Goal: Task Accomplishment & Management: Use online tool/utility

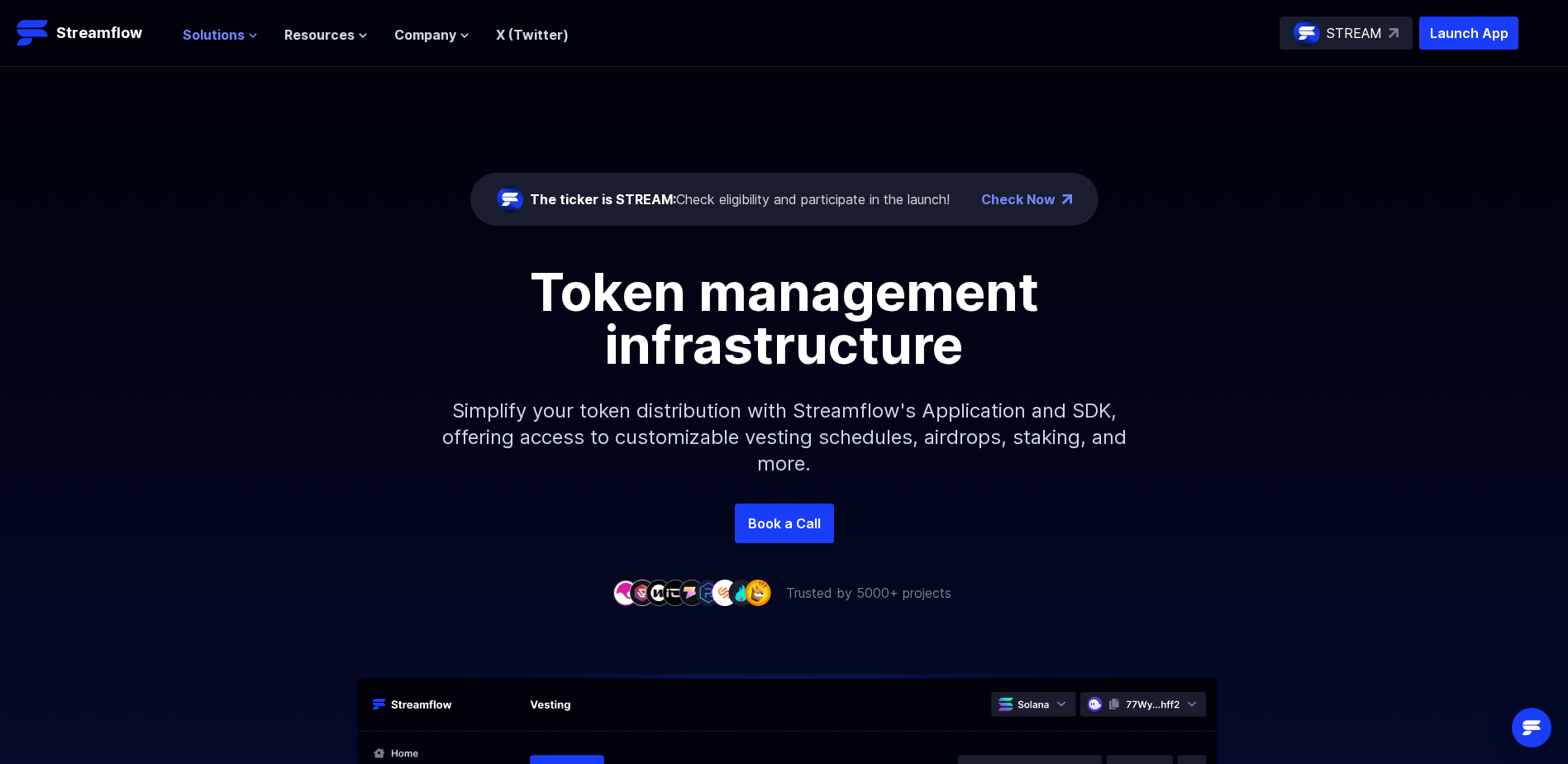
click at [226, 31] on span "Solutions" at bounding box center [214, 34] width 62 height 20
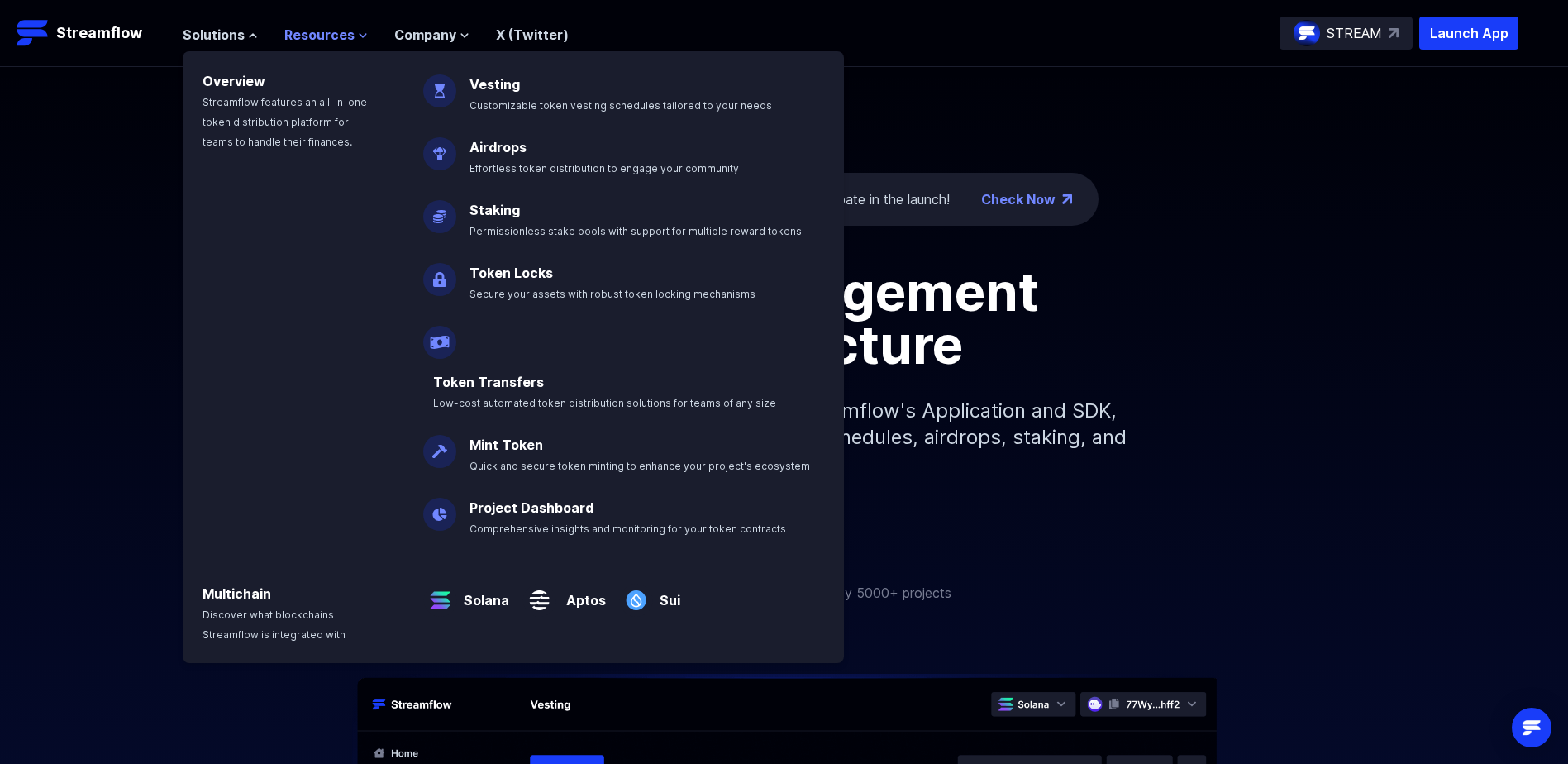
click at [304, 27] on span "Resources" at bounding box center [319, 34] width 71 height 20
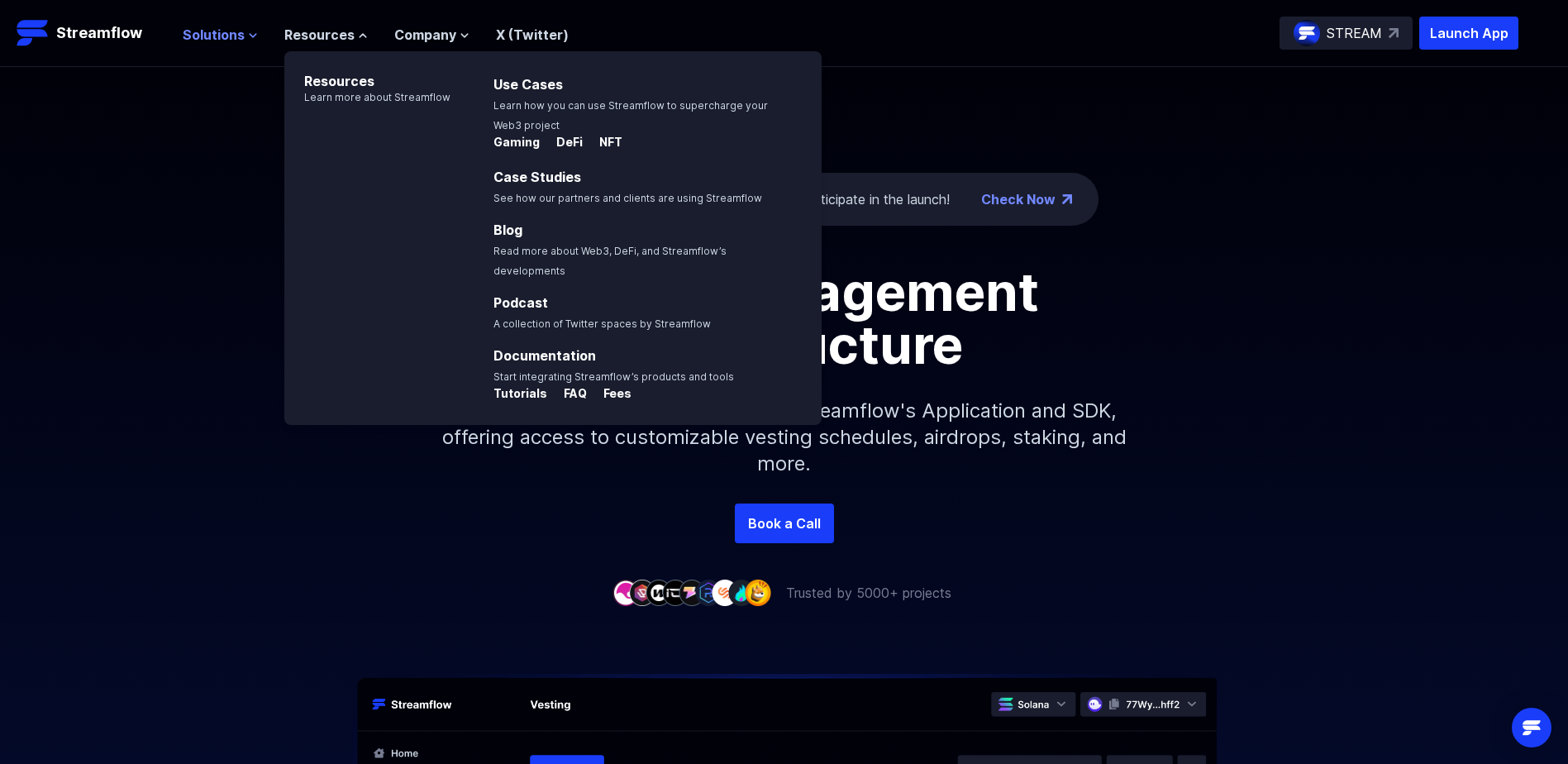
click at [248, 32] on icon at bounding box center [253, 36] width 10 height 10
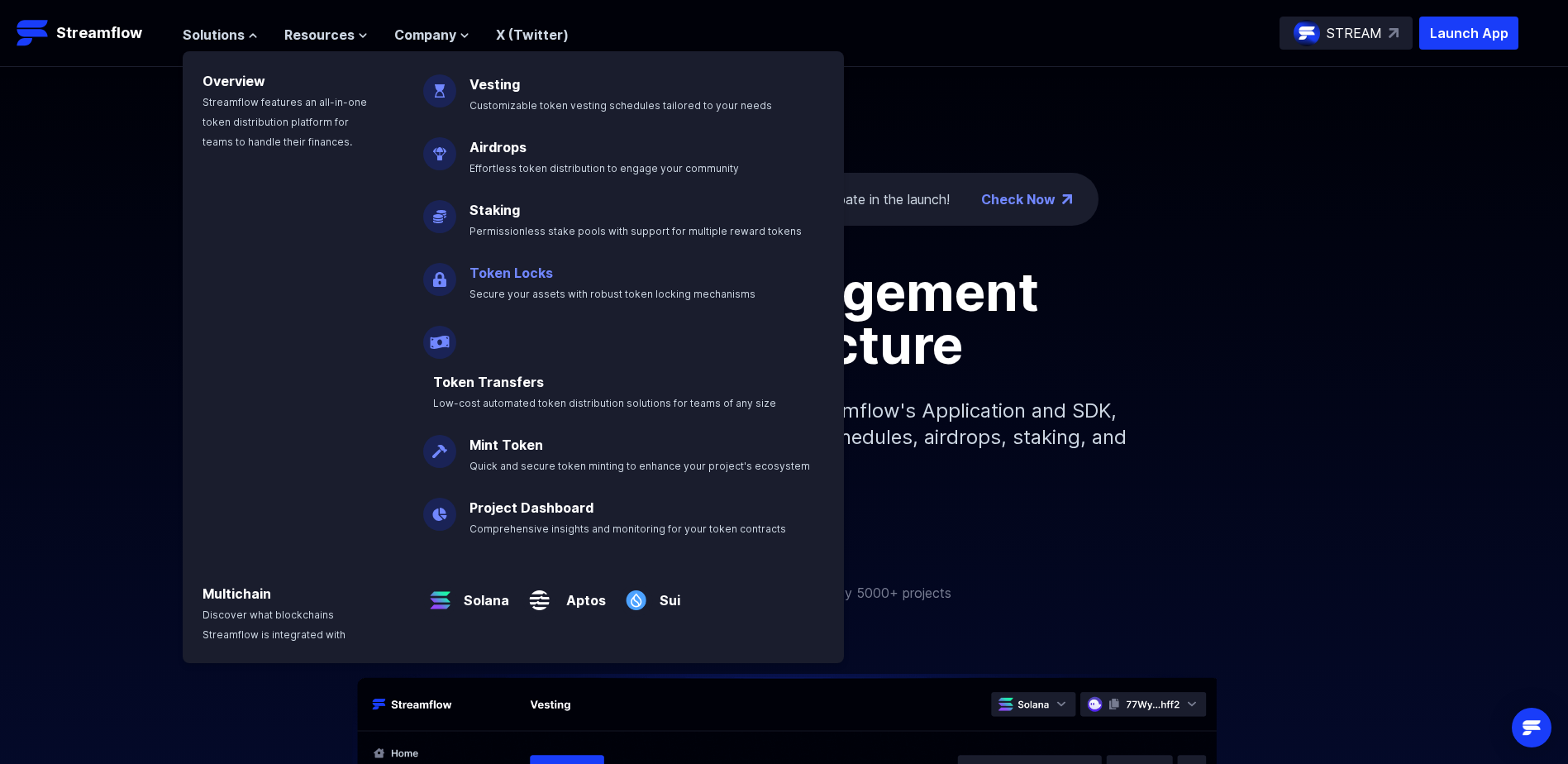
click at [506, 270] on link "Token Locks" at bounding box center [511, 273] width 83 height 16
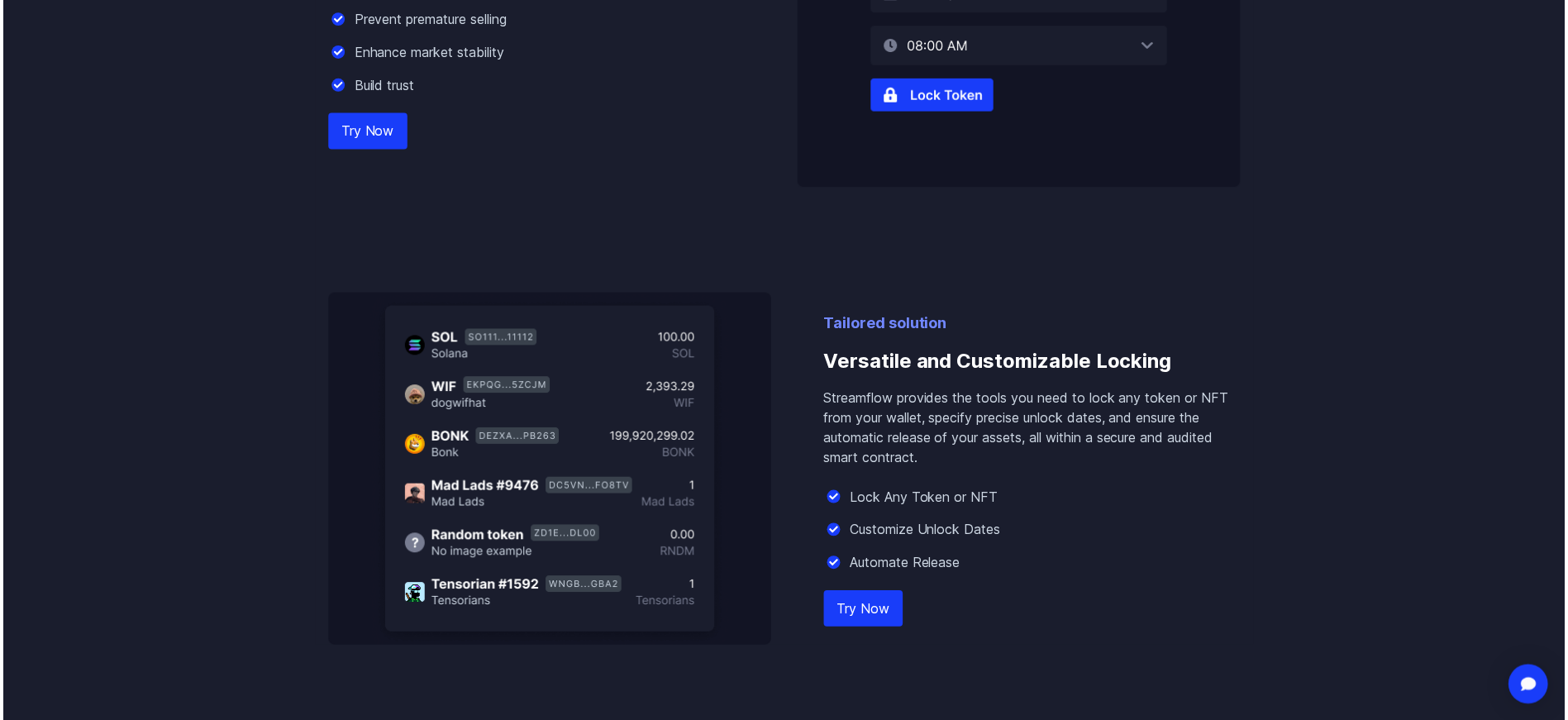
scroll to position [991, 0]
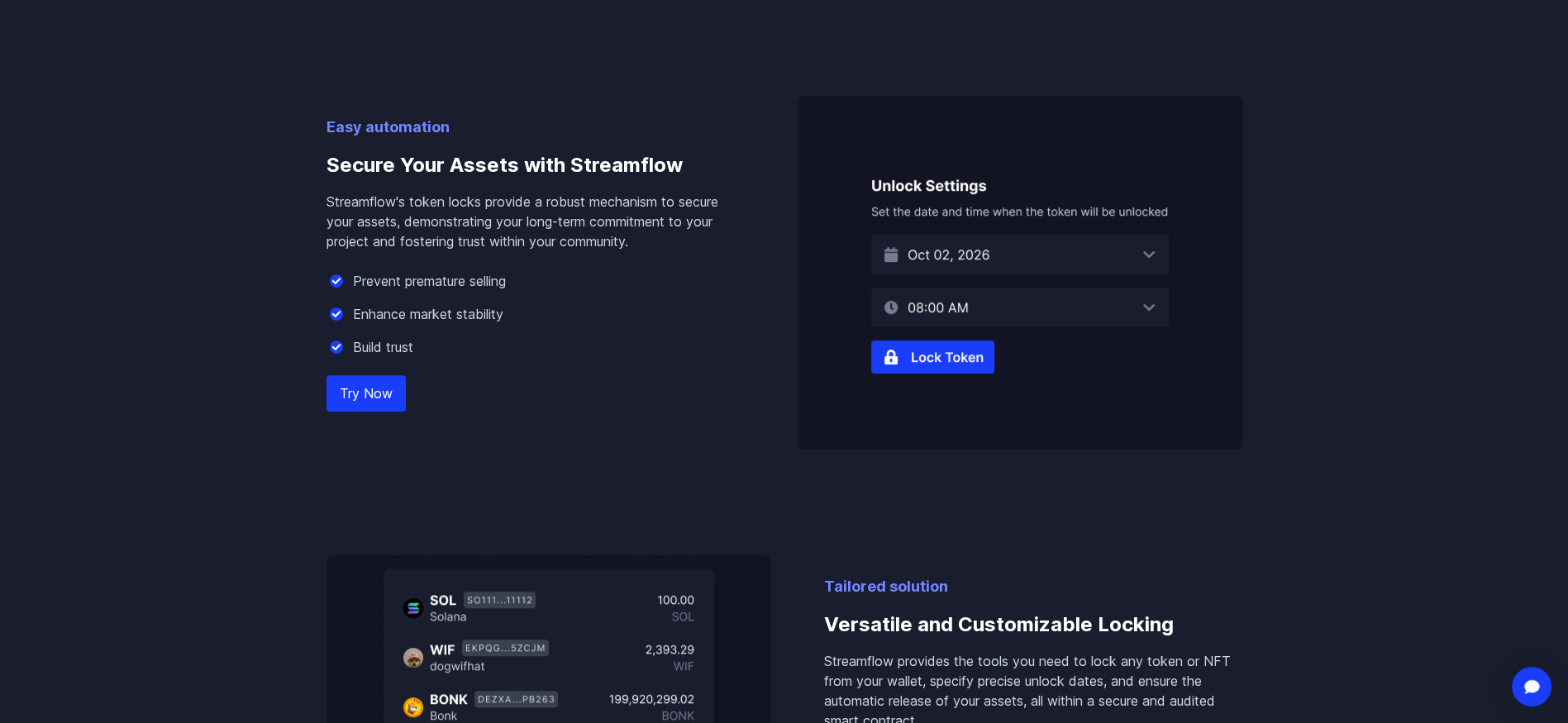
click at [363, 392] on link "Try Now" at bounding box center [365, 393] width 79 height 37
